Goal: Transaction & Acquisition: Purchase product/service

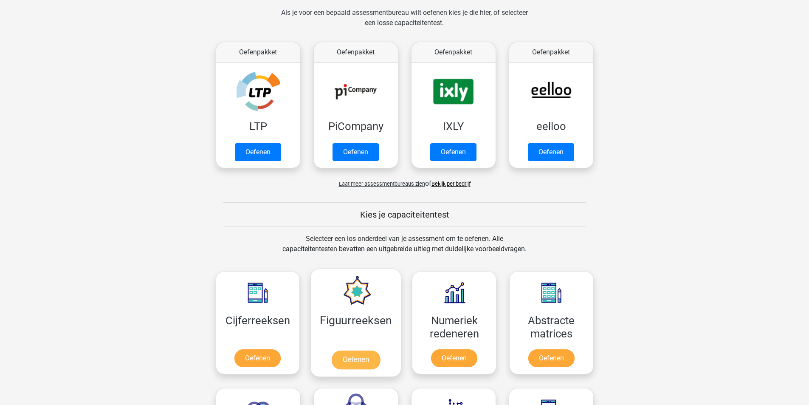
scroll to position [170, 0]
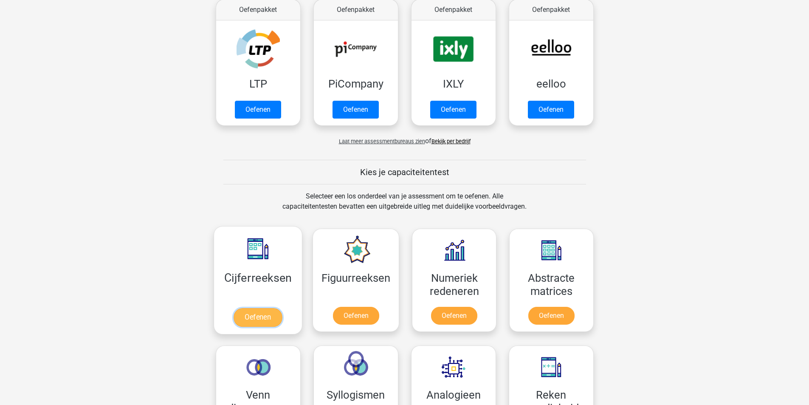
click at [267, 315] on link "Oefenen" at bounding box center [258, 317] width 48 height 19
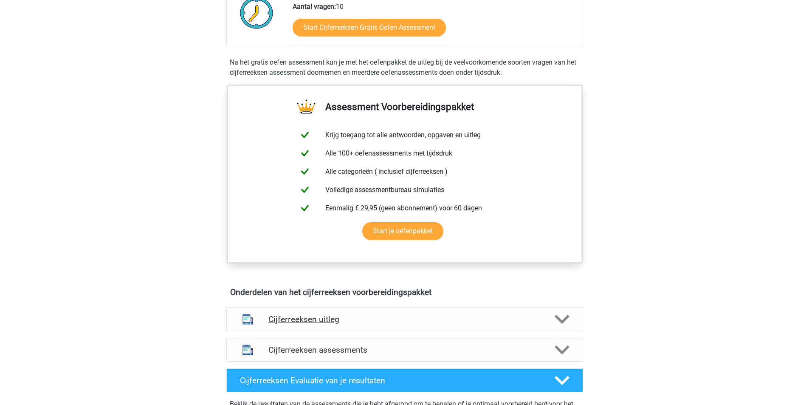
scroll to position [255, 0]
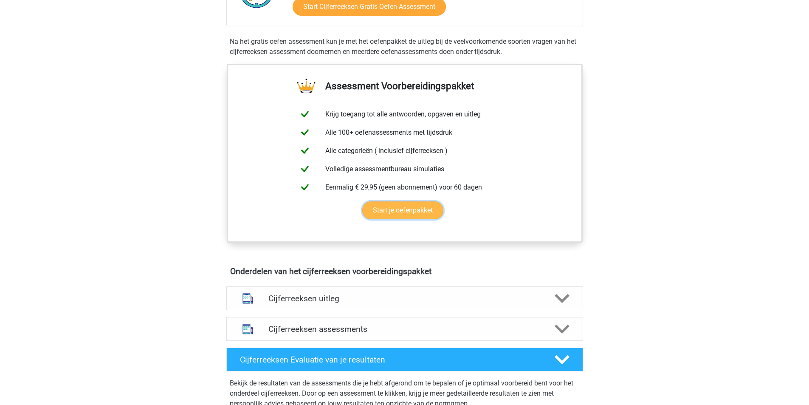
click at [432, 219] on link "Start je oefenpakket" at bounding box center [402, 210] width 81 height 18
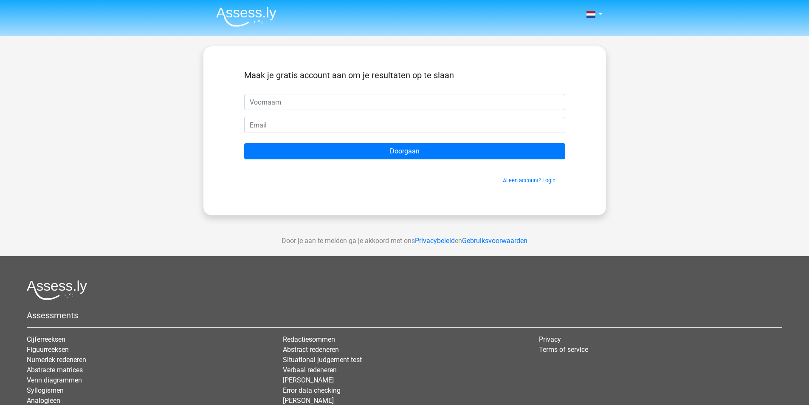
click at [310, 101] on input "text" at bounding box center [404, 102] width 321 height 16
type input "Santa"
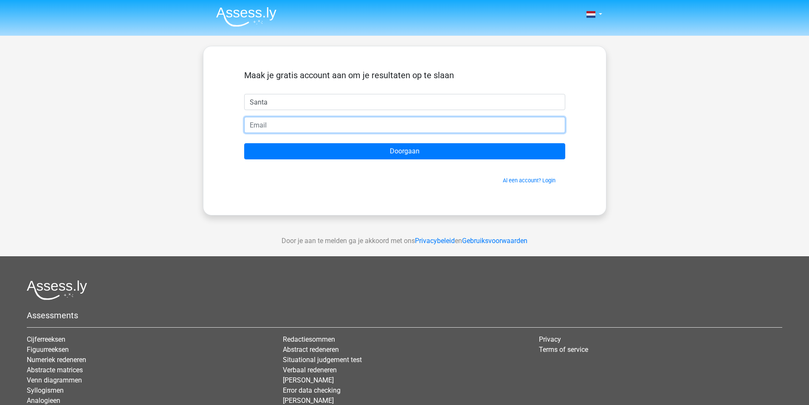
click at [293, 129] on input "email" at bounding box center [404, 125] width 321 height 16
type input "santahoebba2016@gmail.com"
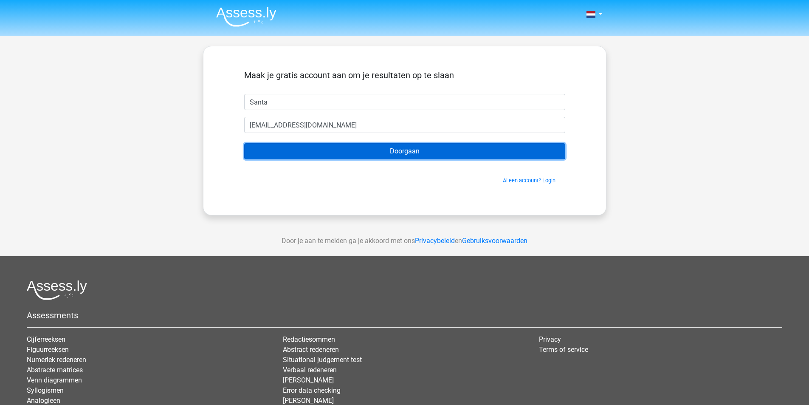
click at [394, 146] on input "Doorgaan" at bounding box center [404, 151] width 321 height 16
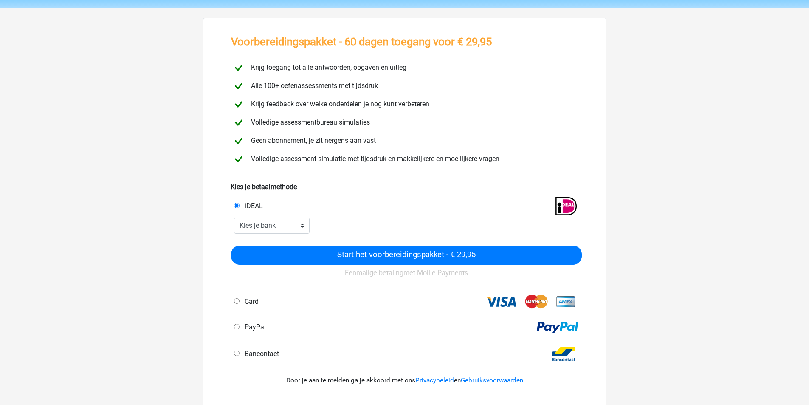
scroll to position [42, 0]
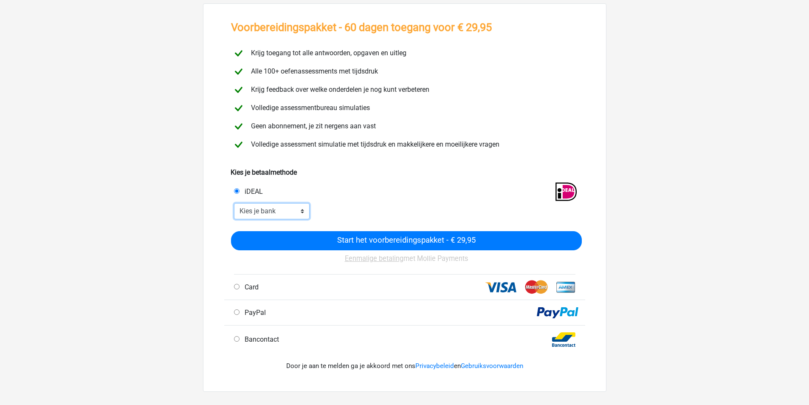
click at [303, 206] on select "Kies je bank ABN AMRO ING Rabobank ASN Bank bunq Knab N26 NN Regiobank Revolut …" at bounding box center [272, 211] width 76 height 16
click at [365, 184] on div "iDEAL" at bounding box center [404, 189] width 361 height 25
